Goal: Find specific page/section: Find specific page/section

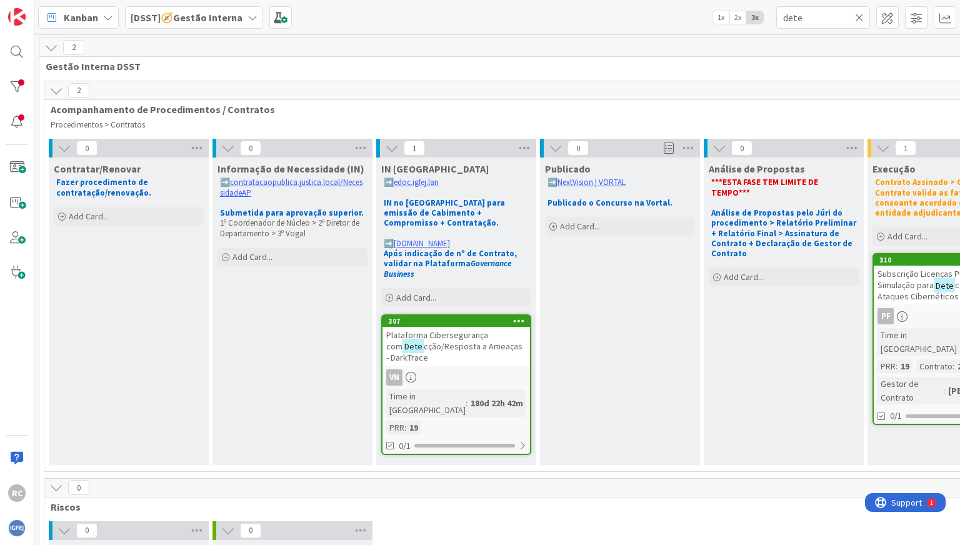
scroll to position [9, 2]
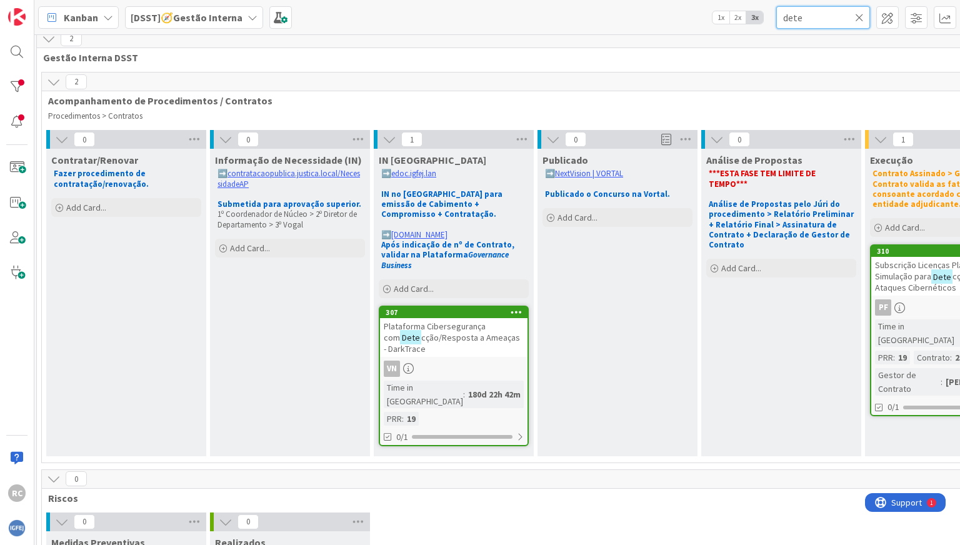
click at [823, 24] on input "dete" at bounding box center [823, 17] width 94 height 22
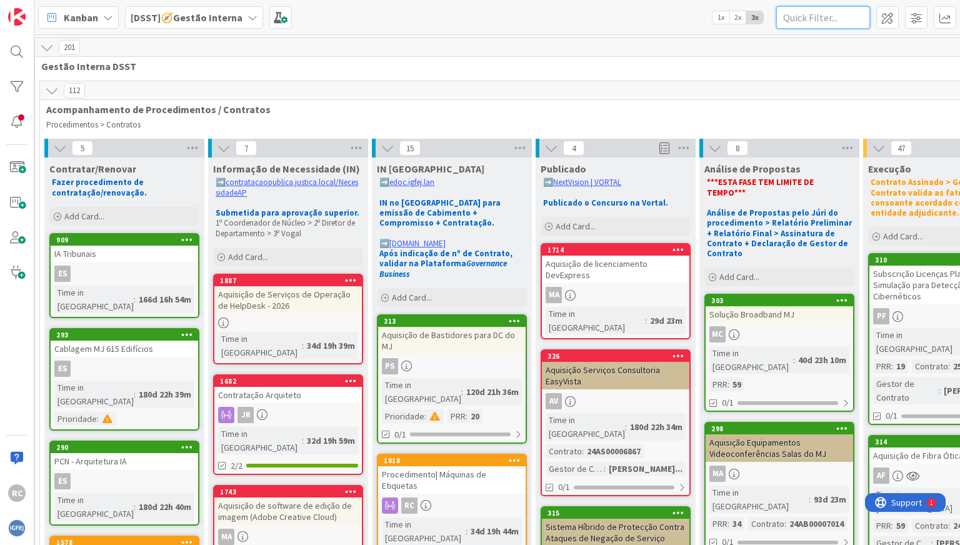
scroll to position [0, 0]
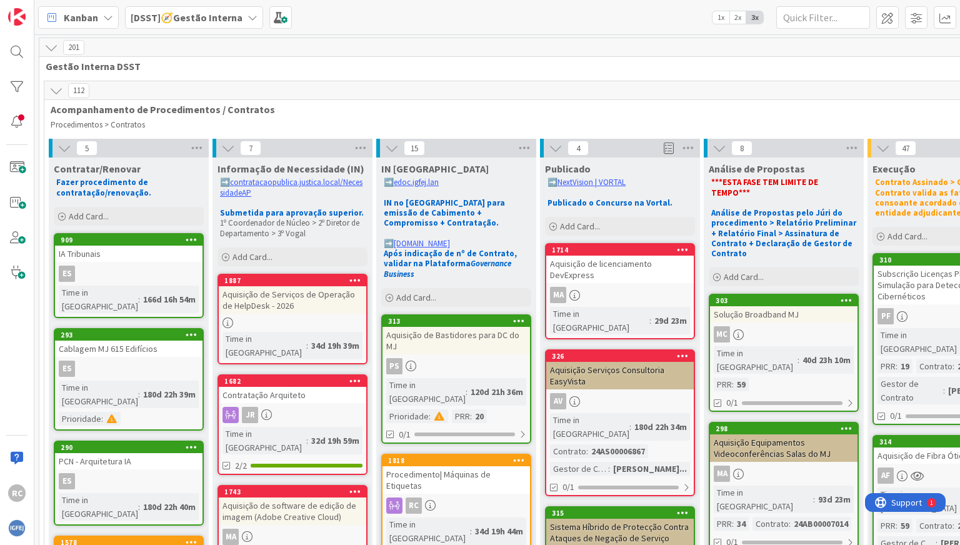
click at [227, 24] on span "[DSST]🧭Gestão Interna" at bounding box center [187, 17] width 112 height 15
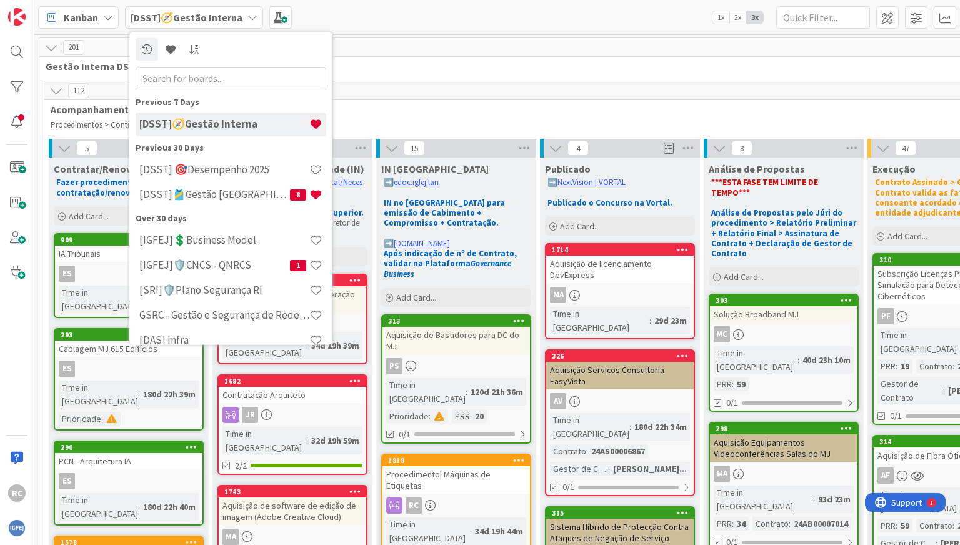
click at [402, 69] on span "Gestão Interna DSST" at bounding box center [697, 66] width 1302 height 12
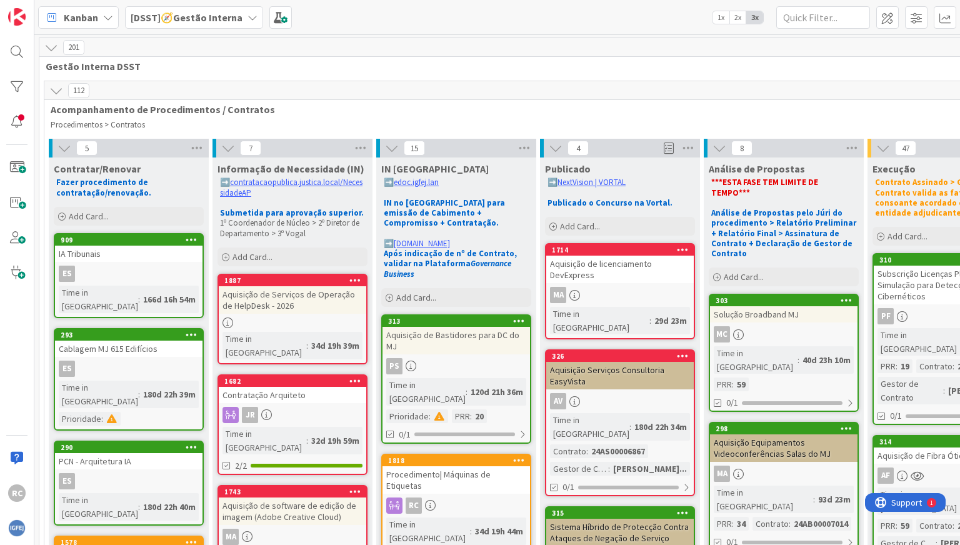
click at [193, 27] on div "[DSST]🧭Gestão Interna" at bounding box center [194, 17] width 138 height 22
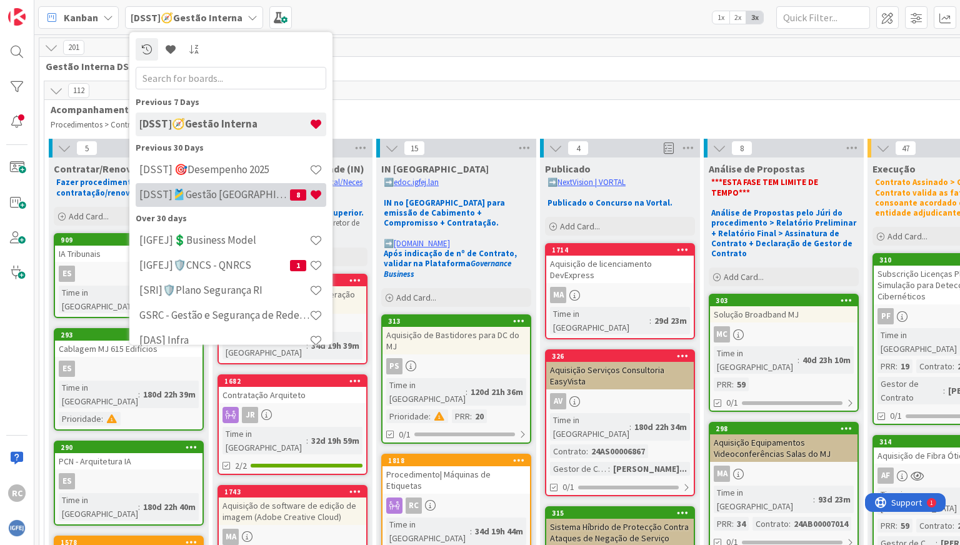
click at [206, 187] on div "[DSST]🎽Gestão [GEOGRAPHIC_DATA] 8" at bounding box center [231, 195] width 191 height 24
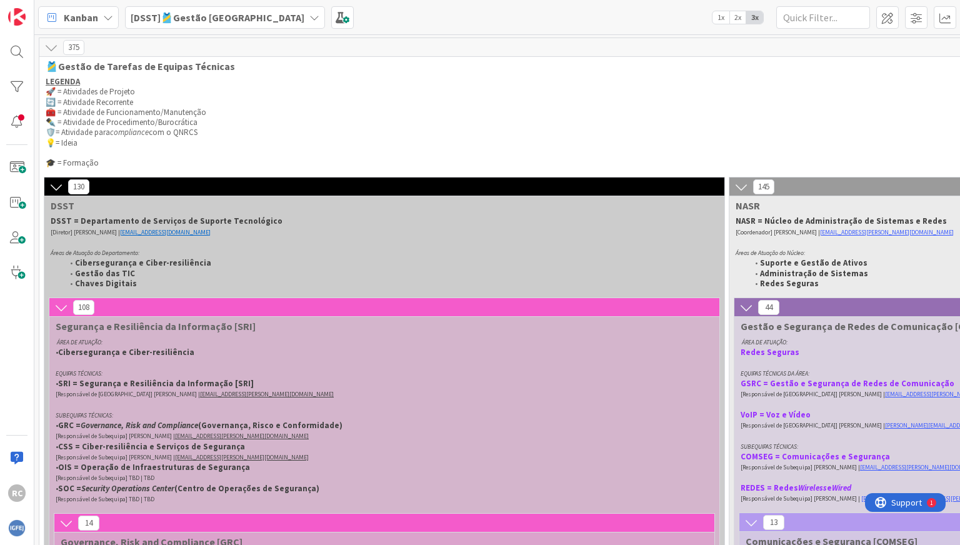
scroll to position [2, 1]
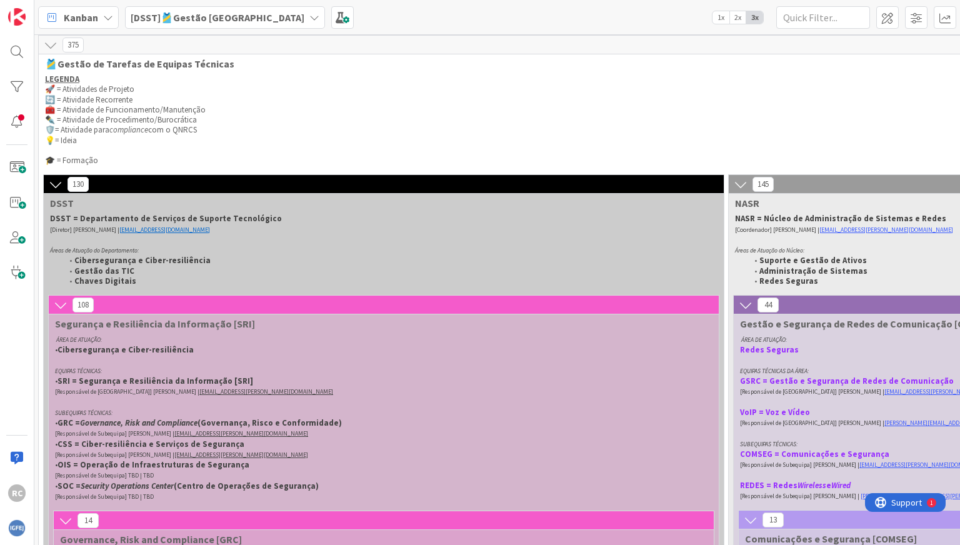
click at [56, 179] on icon at bounding box center [56, 184] width 14 height 14
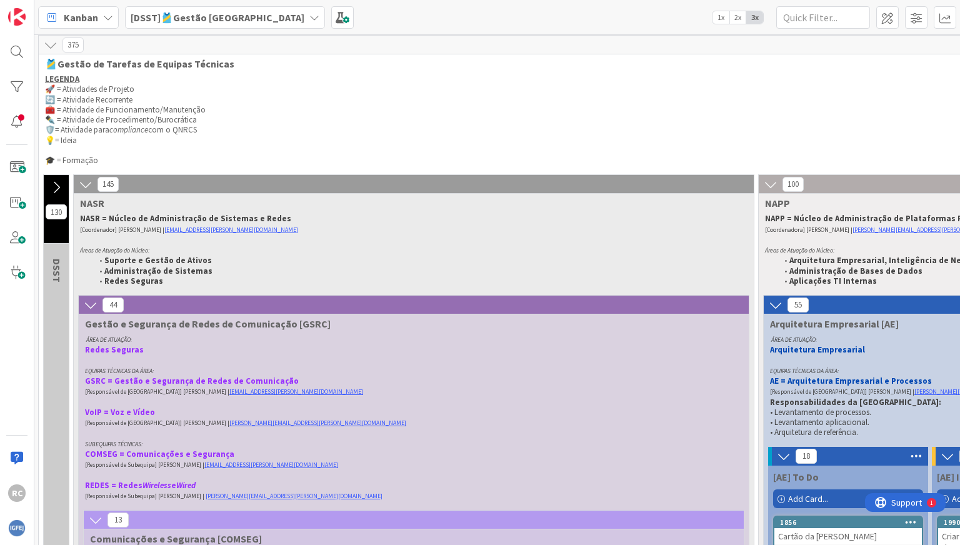
click at [89, 184] on icon at bounding box center [86, 184] width 14 height 14
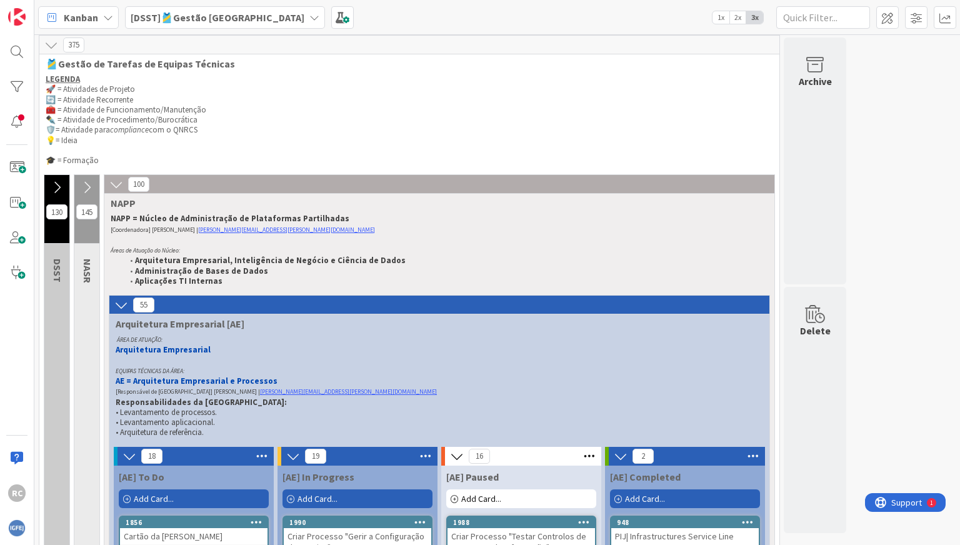
scroll to position [2, 0]
click at [114, 185] on icon at bounding box center [116, 184] width 14 height 14
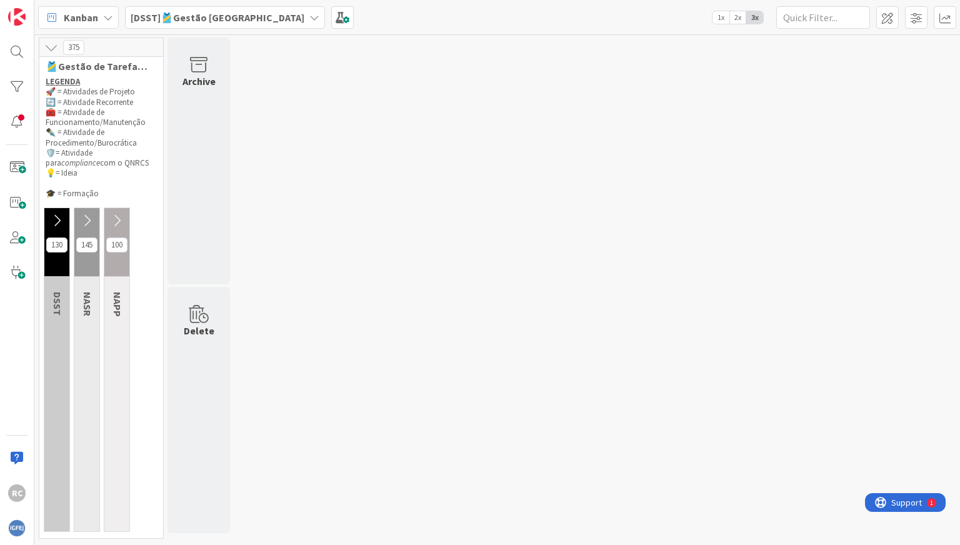
scroll to position [0, 0]
click at [112, 211] on button at bounding box center [116, 220] width 25 height 19
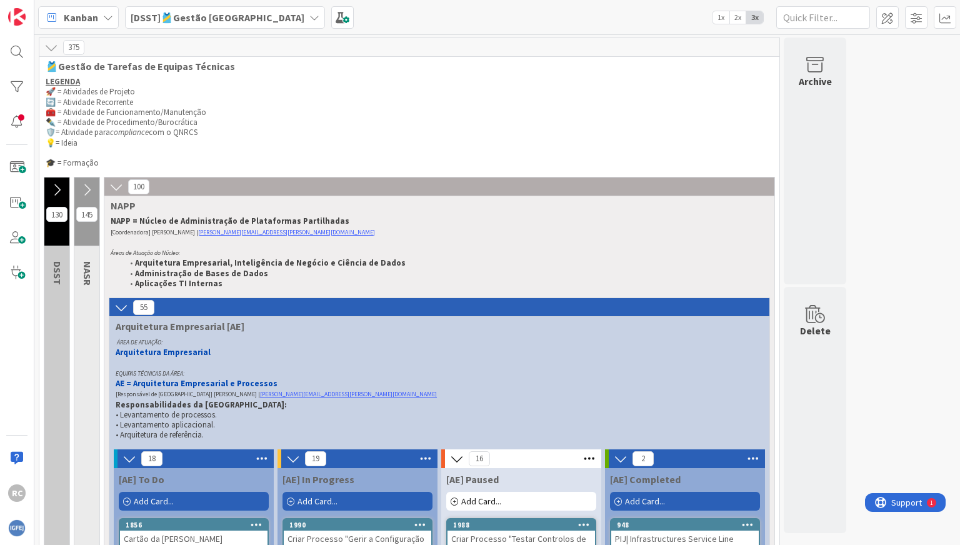
click at [188, 16] on b "[DSST]🎽Gestão [GEOGRAPHIC_DATA]" at bounding box center [218, 17] width 174 height 12
